Goal: Information Seeking & Learning: Learn about a topic

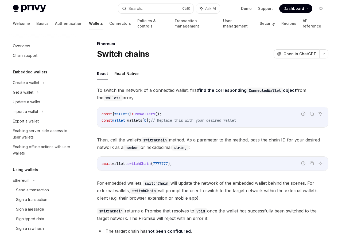
scroll to position [116, 0]
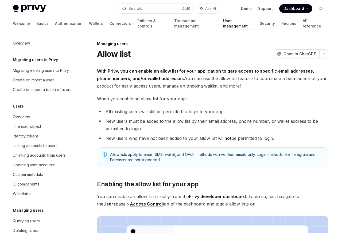
scroll to position [75, 0]
